Goal: Information Seeking & Learning: Check status

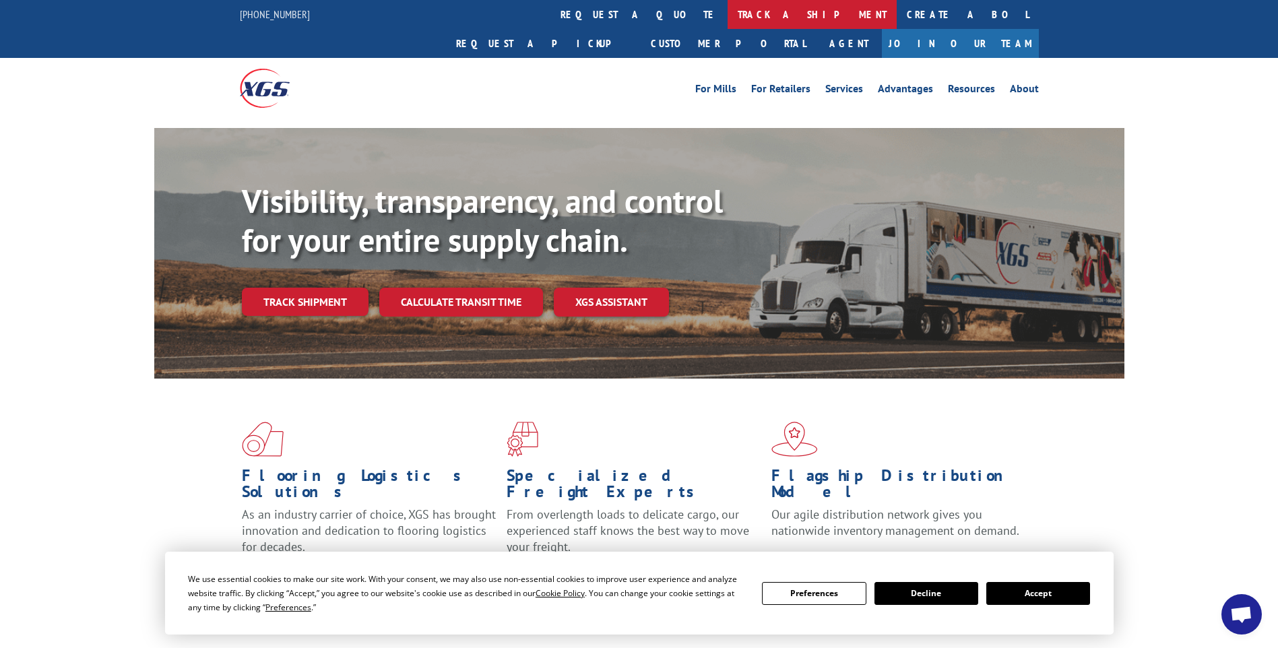
click at [728, 18] on link "track a shipment" at bounding box center [812, 14] width 169 height 29
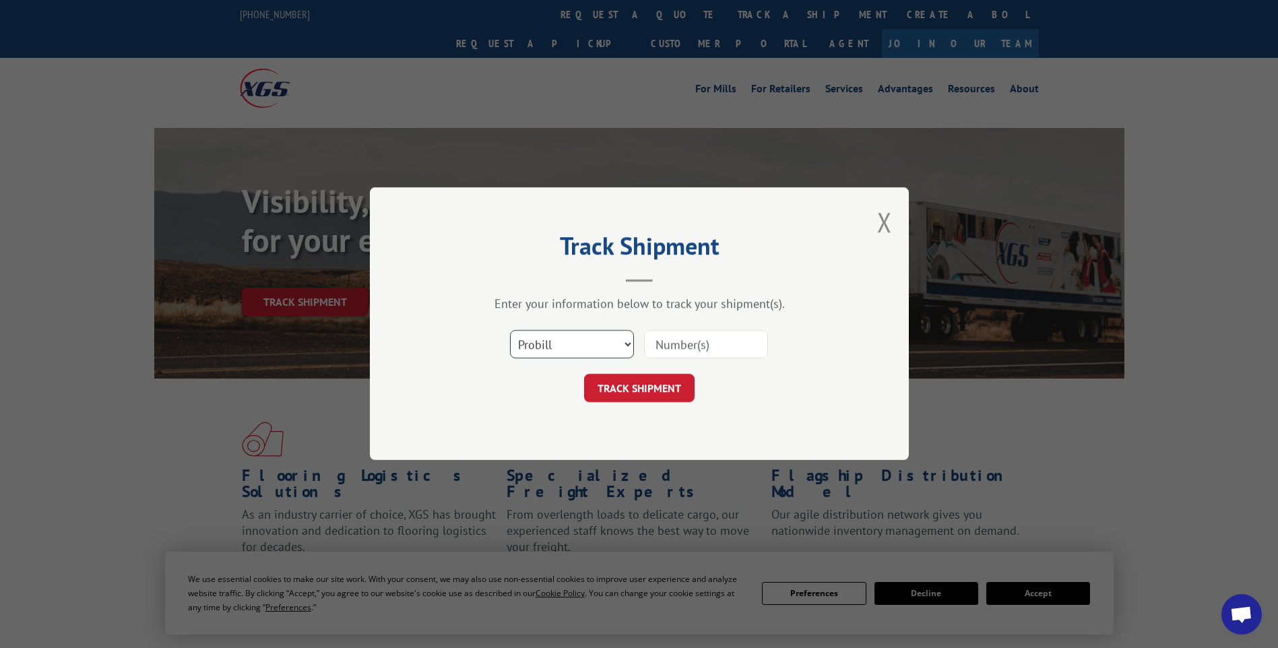
drag, startPoint x: 537, startPoint y: 340, endPoint x: 537, endPoint y: 348, distance: 8.1
click at [537, 340] on select "Select category... Probill BOL PO" at bounding box center [572, 345] width 124 height 28
select select "bol"
click at [510, 331] on select "Select category... Probill BOL PO" at bounding box center [572, 345] width 124 height 28
paste input "407661-01"
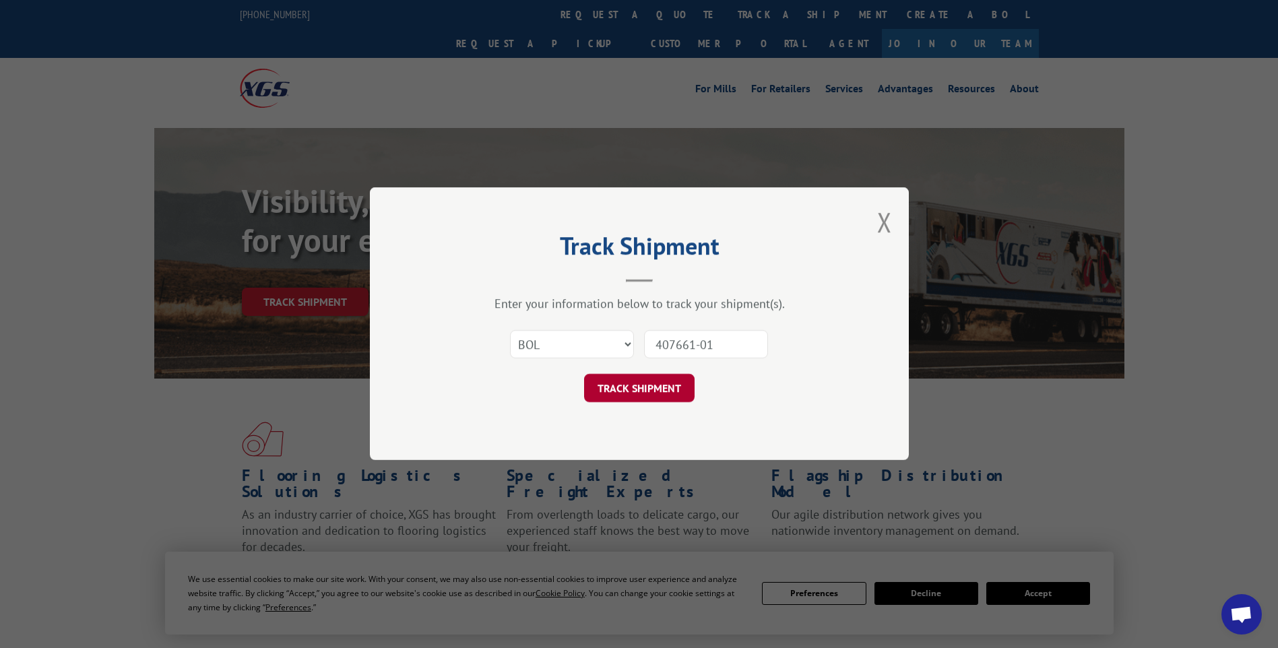
type input "407661-01"
click at [664, 380] on button "TRACK SHIPMENT" at bounding box center [639, 389] width 111 height 28
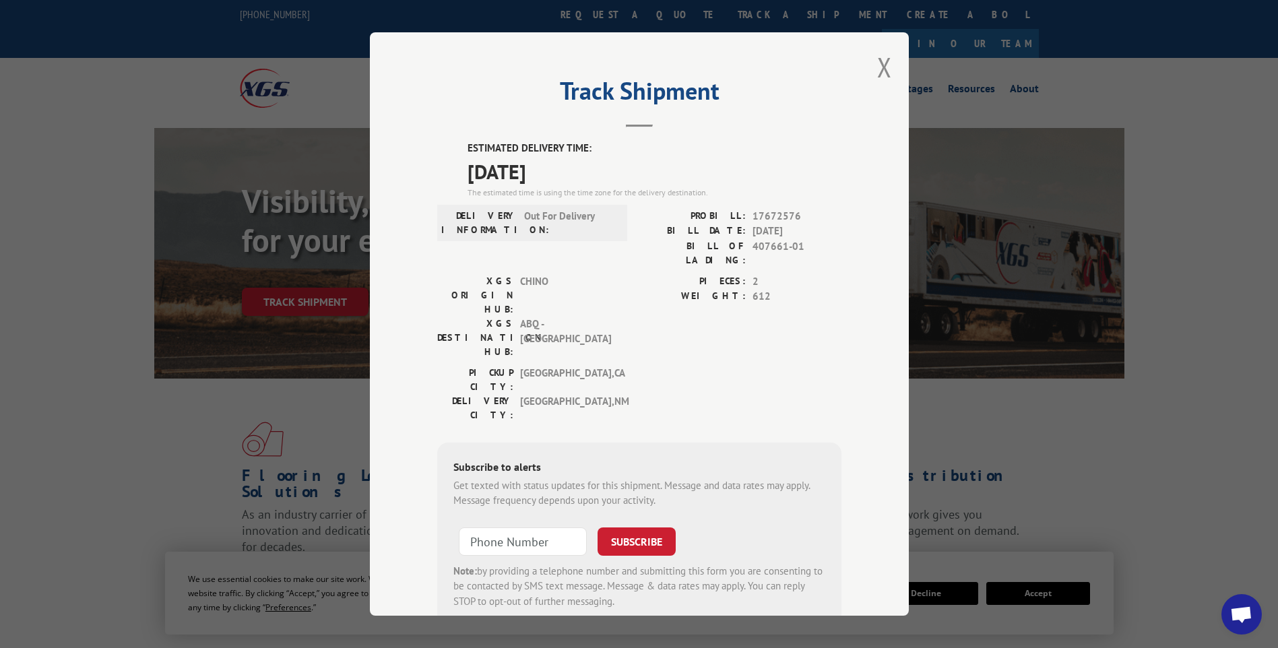
click at [321, 367] on div "Track Shipment ESTIMATED DELIVERY TIME: [DATE] The estimated time is using the …" at bounding box center [639, 324] width 1278 height 648
click at [877, 72] on button "Close modal" at bounding box center [884, 67] width 15 height 36
